Goal: Task Accomplishment & Management: Use online tool/utility

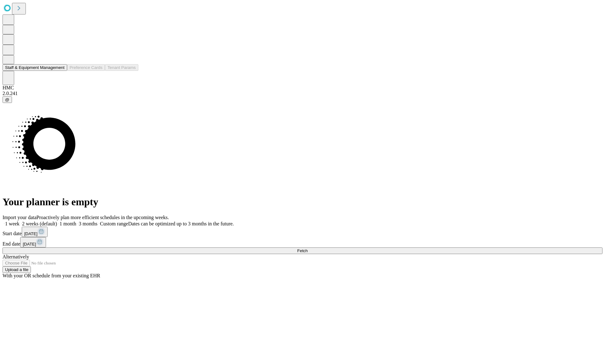
click at [60, 71] on button "Staff & Equipment Management" at bounding box center [35, 67] width 65 height 7
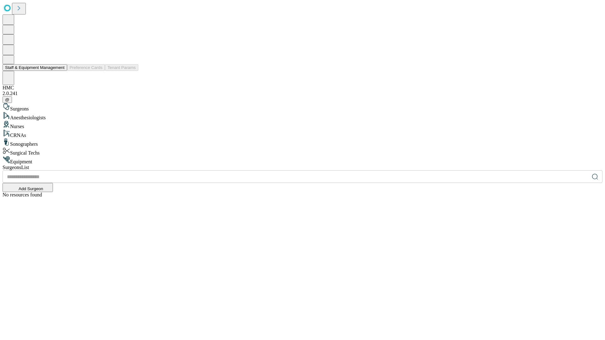
click at [60, 71] on button "Staff & Equipment Management" at bounding box center [35, 67] width 65 height 7
